Goal: Transaction & Acquisition: Book appointment/travel/reservation

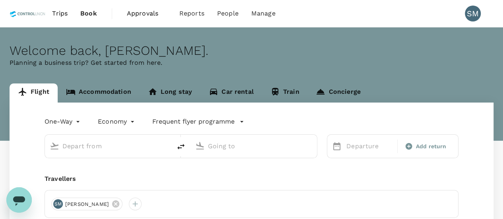
type input "roundtrip"
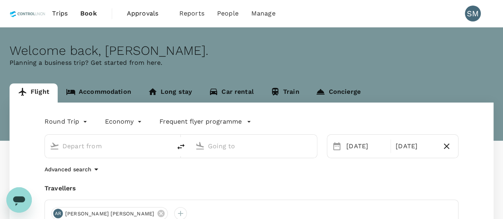
type input "Kuala Lumpur Intl (KUL)"
type input "Ho Chi Minh City, Vietnam (any)"
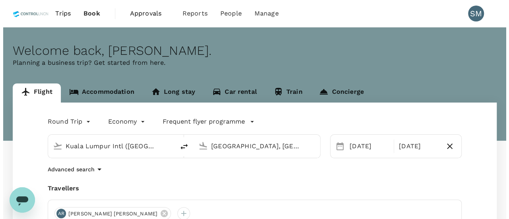
scroll to position [80, 0]
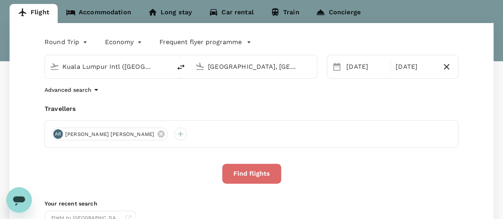
click at [250, 172] on button "Find flights" at bounding box center [251, 174] width 59 height 20
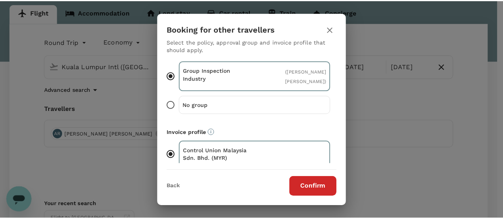
scroll to position [103, 0]
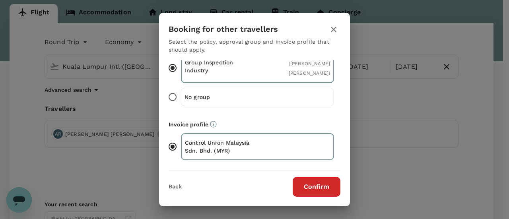
click at [316, 185] on button "Confirm" at bounding box center [317, 187] width 48 height 20
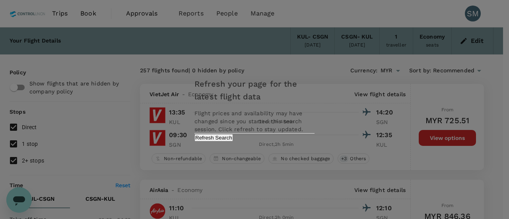
click at [233, 142] on button "Refresh Search" at bounding box center [214, 138] width 39 height 8
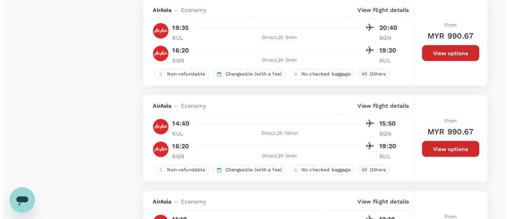
scroll to position [796, 0]
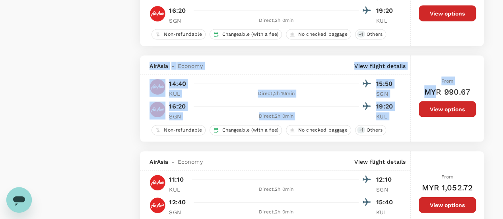
drag, startPoint x: 150, startPoint y: 66, endPoint x: 437, endPoint y: 94, distance: 288.7
click at [437, 94] on div "AirAsia - Economy View flight details 14:40 15:50 KUL Direct , 2h 10min SGN 16:…" at bounding box center [312, 99] width 344 height 86
click at [382, 64] on p "View flight details" at bounding box center [380, 66] width 51 height 8
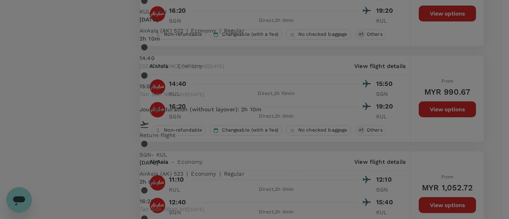
scroll to position [100, 0]
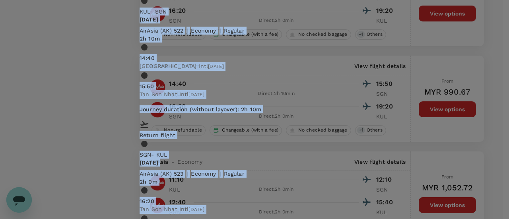
drag, startPoint x: 74, startPoint y: 30, endPoint x: 220, endPoint y: 180, distance: 209.7
click at [220, 180] on div "Flight details Depart flight KUL - SGN Tue, 19 Aug AirAsia (AK) 522 | economy |…" at bounding box center [254, 110] width 249 height 326
copy div "Flight details Depart flight KUL - SGN Tue, 19 Aug AirAsia (AK) 522 | economy |…"
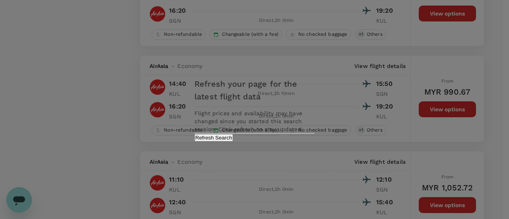
click at [233, 142] on button "Refresh Search" at bounding box center [214, 138] width 39 height 8
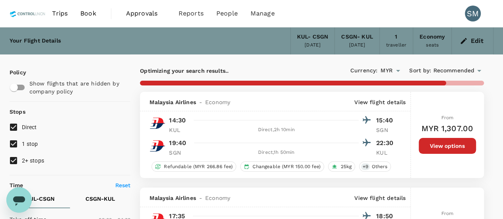
type input "1615"
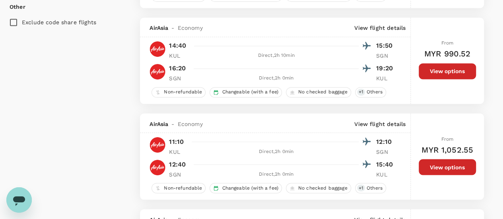
scroll to position [637, 0]
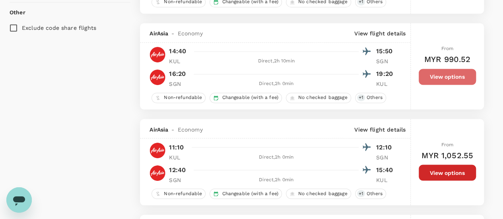
click at [444, 76] on button "View options" at bounding box center [447, 77] width 57 height 16
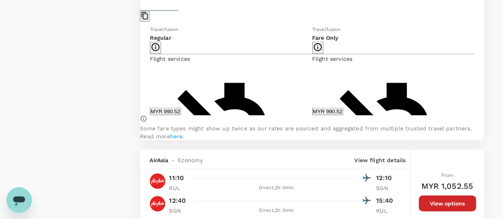
scroll to position [818, 0]
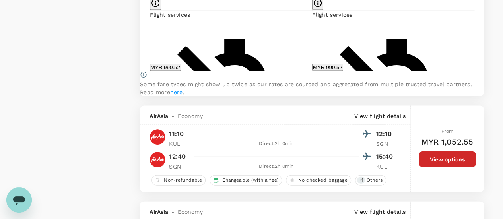
click at [181, 67] on button "MYR 990.52" at bounding box center [165, 68] width 31 height 8
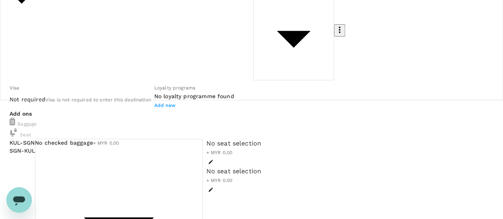
scroll to position [119, 0]
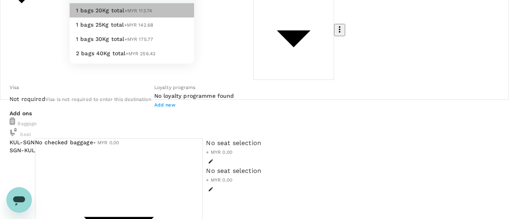
click at [115, 14] on span "1 bags 20Kg total" at bounding box center [100, 10] width 49 height 6
type input "1 - 113.74"
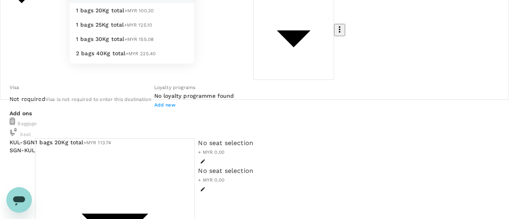
click at [104, 14] on span "1 bags 20Kg total" at bounding box center [100, 10] width 49 height 6
type input "1 - 100.3"
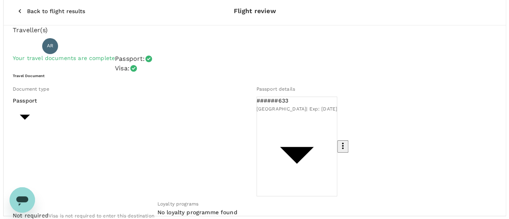
scroll to position [122, 0]
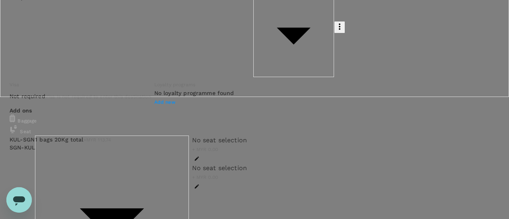
scroll to position [80, 0]
type input "9f630727-245a-43ac-9bb1-e109b60bcd1f"
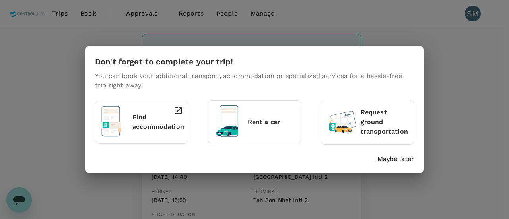
click at [148, 121] on p "Find accommodation" at bounding box center [159, 122] width 52 height 19
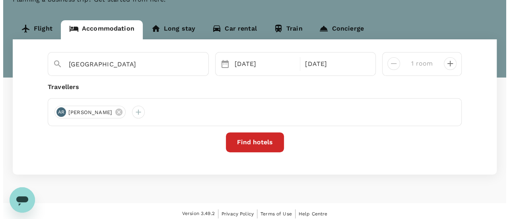
scroll to position [68, 0]
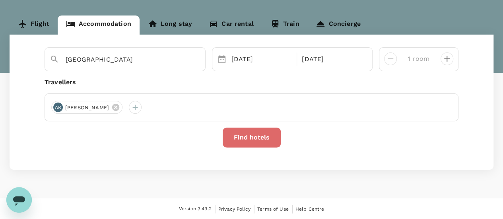
click at [253, 137] on button "Find hotels" at bounding box center [252, 138] width 58 height 20
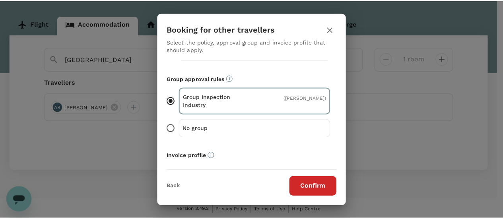
scroll to position [103, 0]
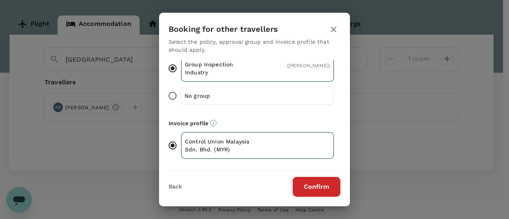
click at [322, 187] on button "Confirm" at bounding box center [317, 187] width 48 height 20
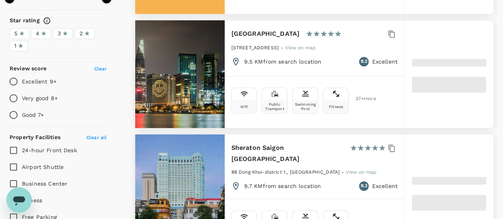
scroll to position [199, 0]
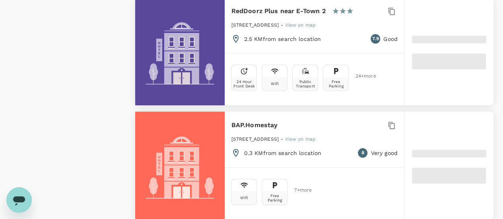
type input "1670.69"
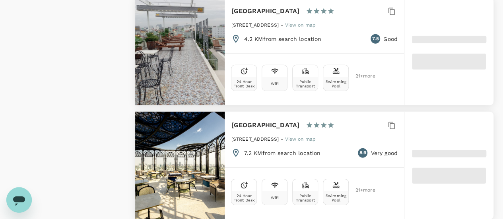
type input "28.69"
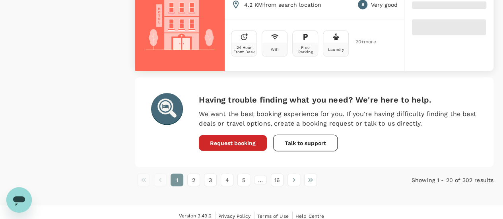
scroll to position [2364, 0]
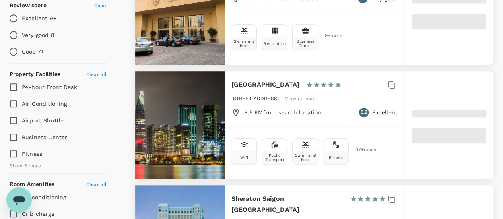
type input "1670.39"
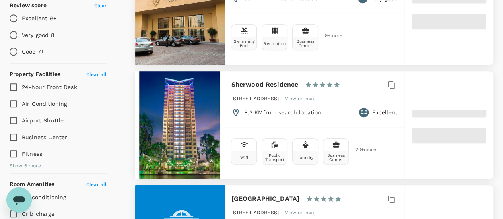
type input "23.39"
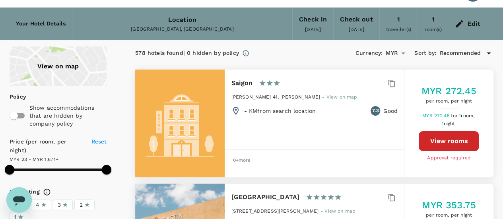
scroll to position [0, 0]
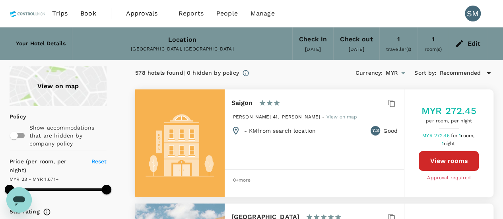
click at [489, 70] on icon at bounding box center [489, 73] width 10 height 10
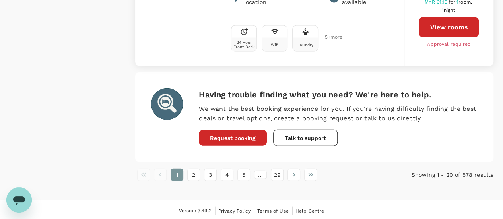
scroll to position [2378, 0]
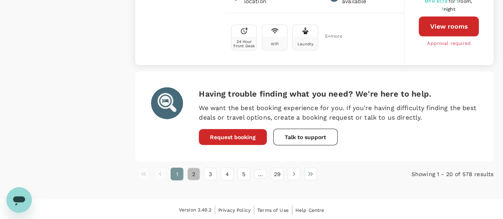
click at [195, 174] on button "2" at bounding box center [193, 174] width 13 height 13
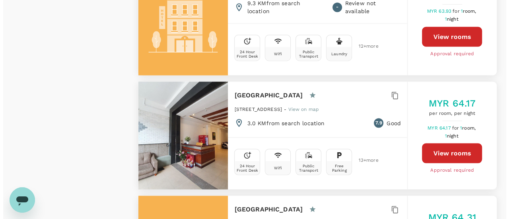
scroll to position [756, 0]
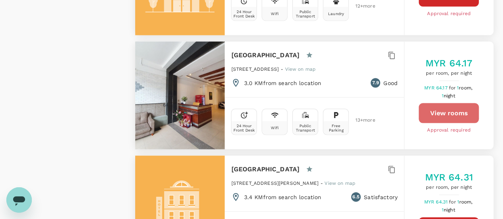
click at [458, 123] on button "View rooms" at bounding box center [449, 113] width 60 height 20
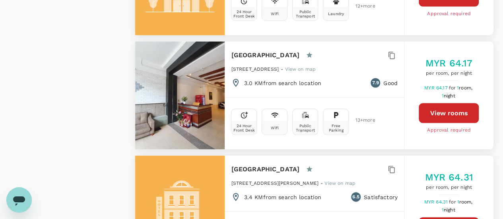
type input "1670.39"
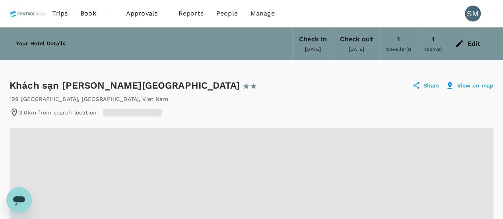
radio input "true"
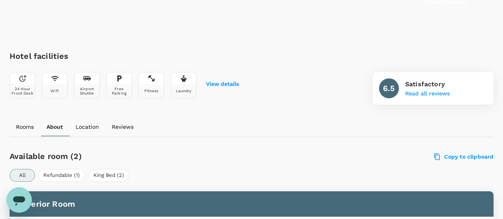
scroll to position [199, 0]
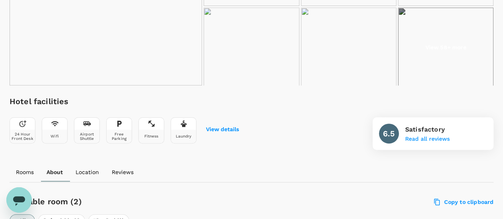
click at [88, 130] on div "Airport Shuttle" at bounding box center [86, 137] width 25 height 14
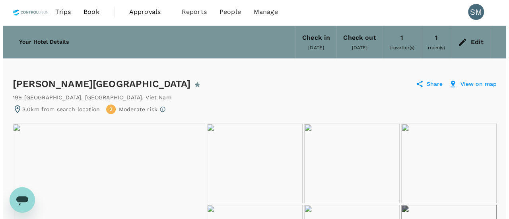
scroll to position [0, 0]
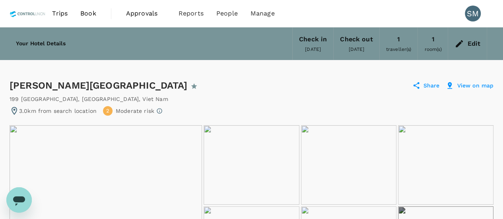
click at [117, 162] on img at bounding box center [106, 204] width 193 height 159
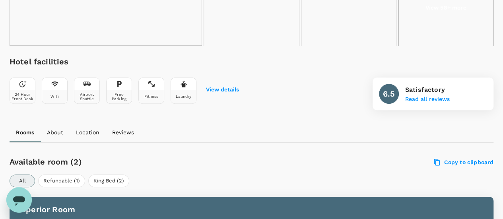
scroll to position [279, 0]
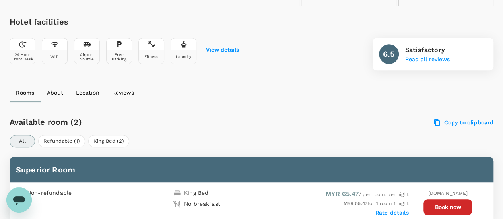
click at [90, 91] on p "Location" at bounding box center [87, 93] width 23 height 8
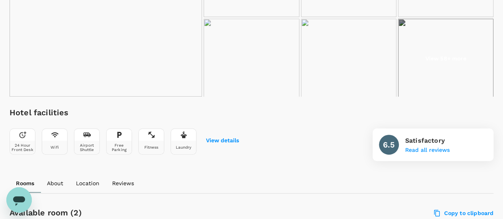
scroll to position [272, 0]
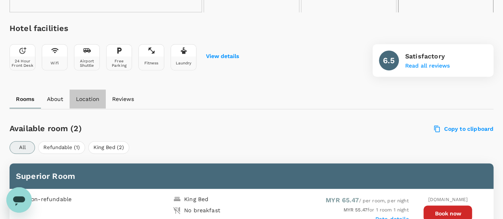
click at [88, 97] on p "Location" at bounding box center [87, 99] width 23 height 8
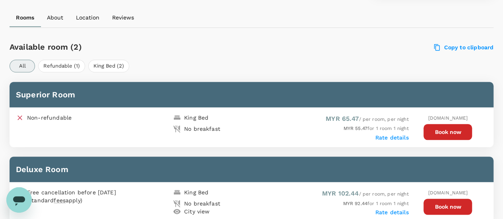
scroll to position [195, 0]
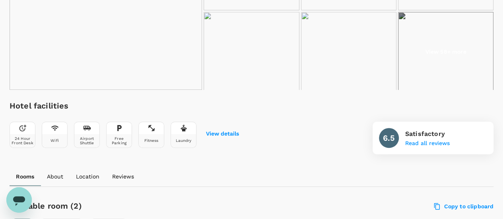
click at [89, 133] on div at bounding box center [86, 128] width 25 height 12
click at [222, 133] on button "View details" at bounding box center [222, 134] width 33 height 6
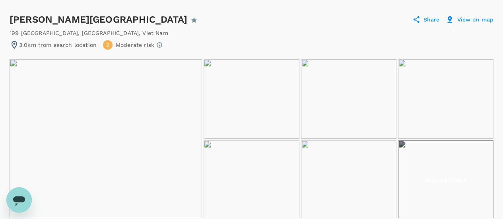
scroll to position [45, 0]
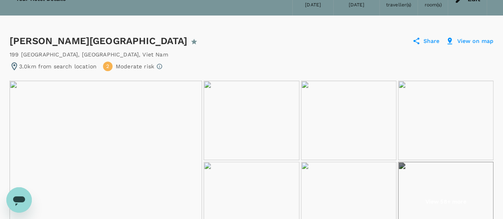
click at [162, 122] on img at bounding box center [106, 160] width 193 height 159
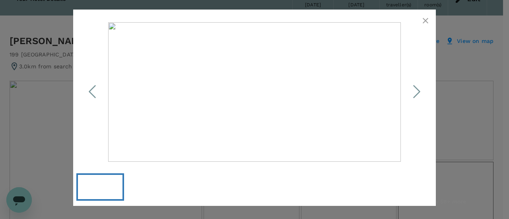
click at [419, 91] on polyline "Next Slide" at bounding box center [417, 92] width 6 height 12
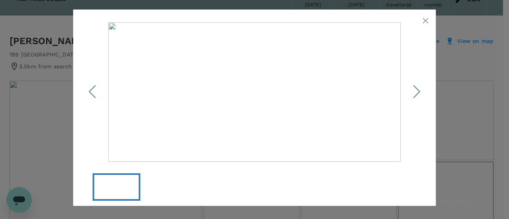
click at [423, 22] on icon "button" at bounding box center [426, 21] width 10 height 10
